Goal: Check status: Check status

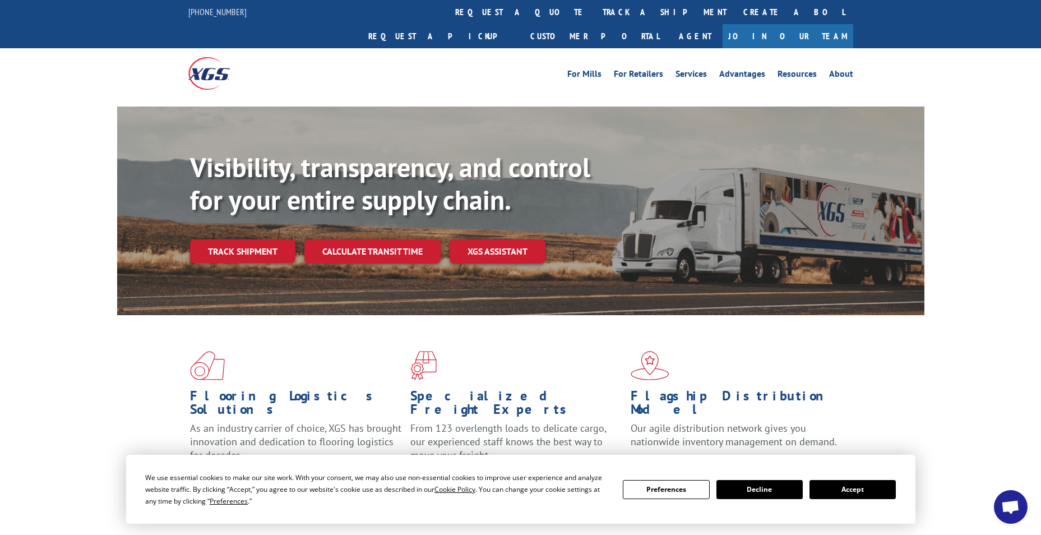
click at [859, 490] on button "Accept" at bounding box center [852, 489] width 86 height 19
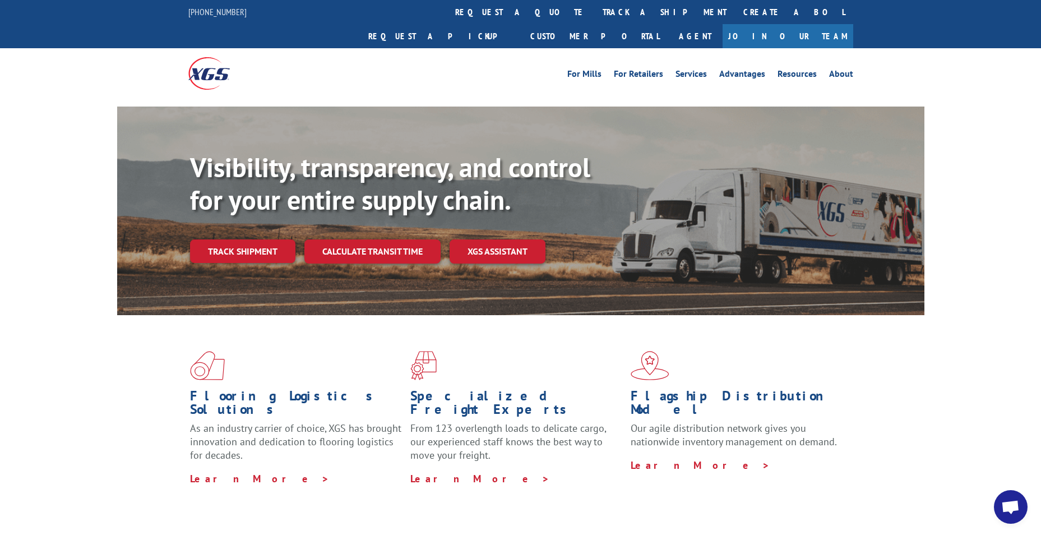
drag, startPoint x: 327, startPoint y: 213, endPoint x: 308, endPoint y: 218, distance: 19.7
click at [327, 214] on div "Visibility, transparency, and control for your entire supply chain. Track shipm…" at bounding box center [557, 229] width 734 height 156
click at [240, 239] on link "Track shipment" at bounding box center [242, 251] width 105 height 24
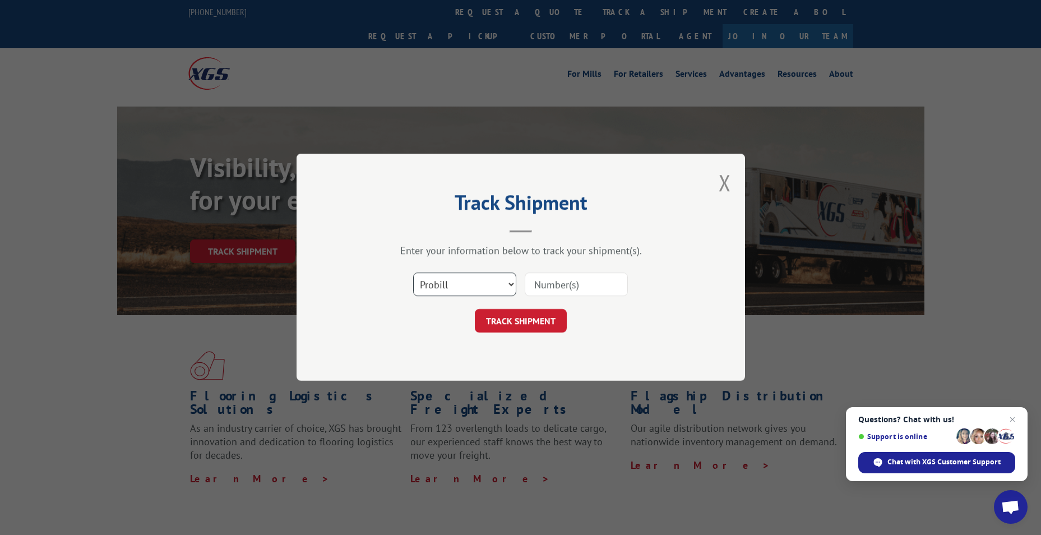
drag, startPoint x: 479, startPoint y: 283, endPoint x: 473, endPoint y: 291, distance: 10.4
click at [479, 284] on select "Select category... Probill BOL PO" at bounding box center [464, 285] width 103 height 24
select select "bol"
click at [413, 273] on select "Select category... Probill BOL PO" at bounding box center [464, 285] width 103 height 24
click at [561, 282] on input at bounding box center [576, 285] width 103 height 24
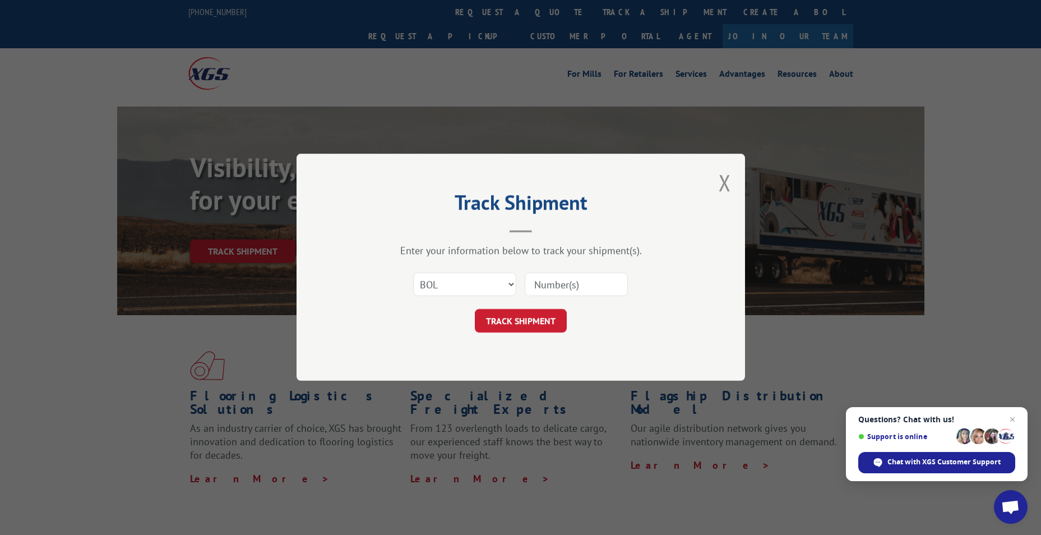
paste input "5195202"
type input "5195202"
click at [528, 330] on button "TRACK SHIPMENT" at bounding box center [521, 321] width 92 height 24
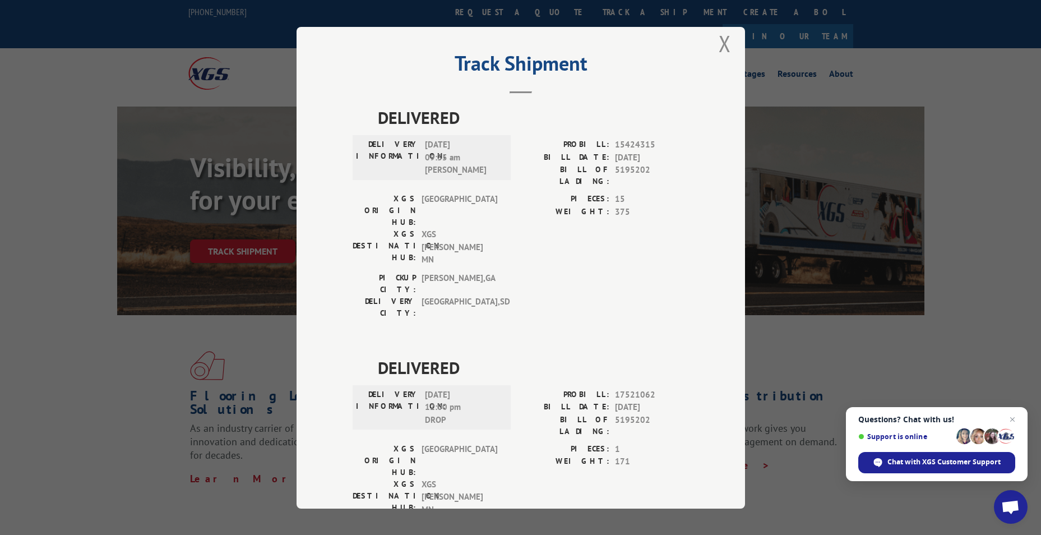
scroll to position [24, 0]
